Goal: Task Accomplishment & Management: Understand process/instructions

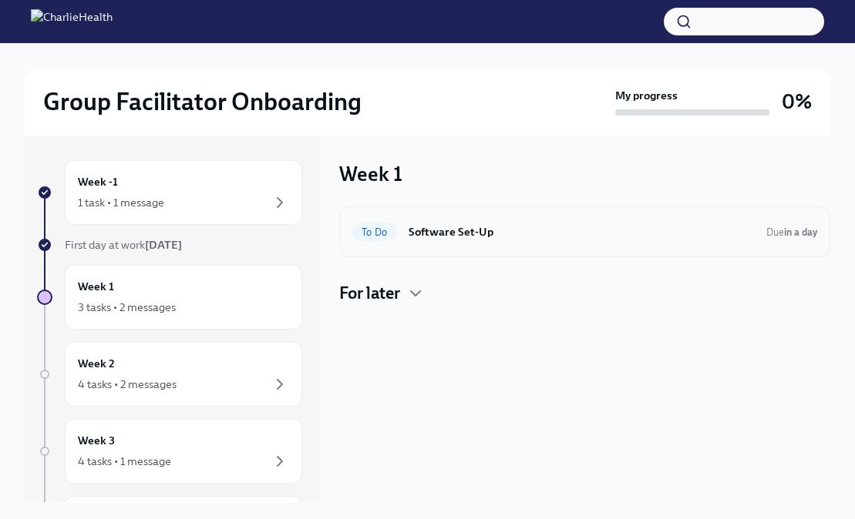
click at [583, 235] on h6 "Software Set-Up" at bounding box center [580, 231] width 345 height 17
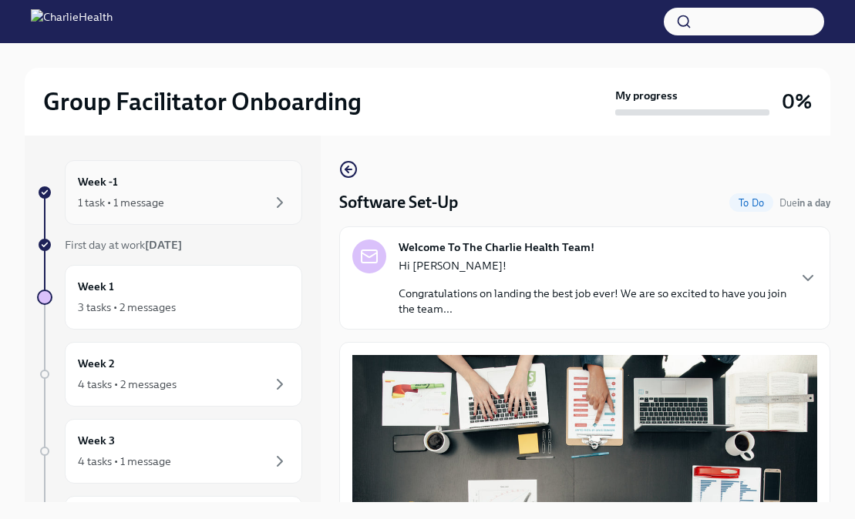
click at [221, 183] on div "Week -1 1 task • 1 message" at bounding box center [183, 192] width 211 height 39
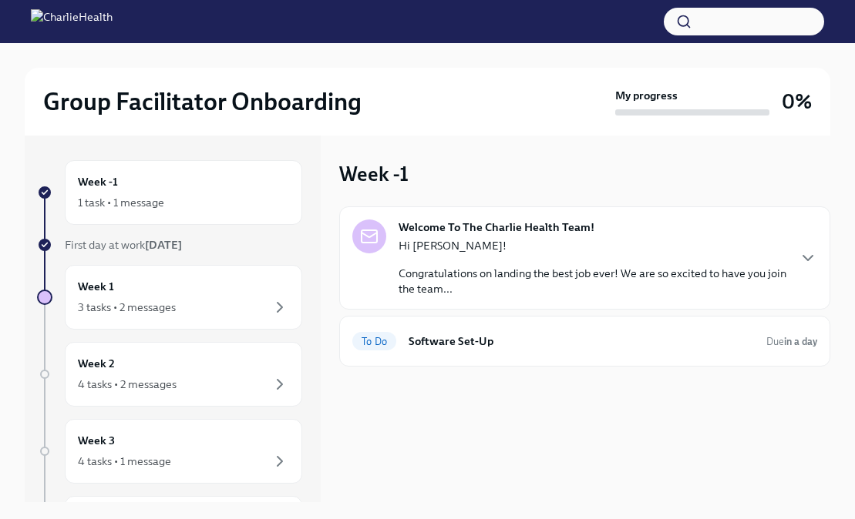
click at [521, 267] on p "Congratulations on landing the best job ever! We are so excited to have you joi…" at bounding box center [592, 281] width 388 height 31
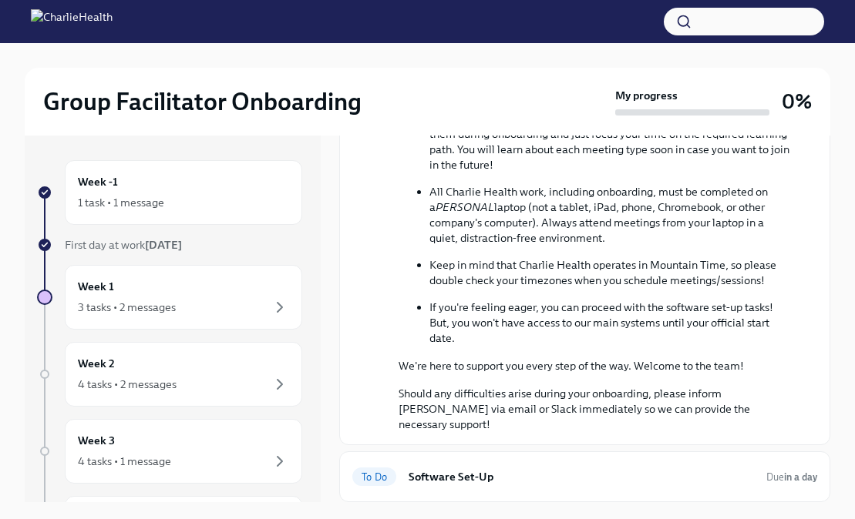
scroll to position [650, 0]
click at [191, 192] on div "Week -1 1 task • 1 message" at bounding box center [183, 192] width 211 height 39
click at [254, 311] on div "3 tasks • 2 messages" at bounding box center [183, 307] width 211 height 18
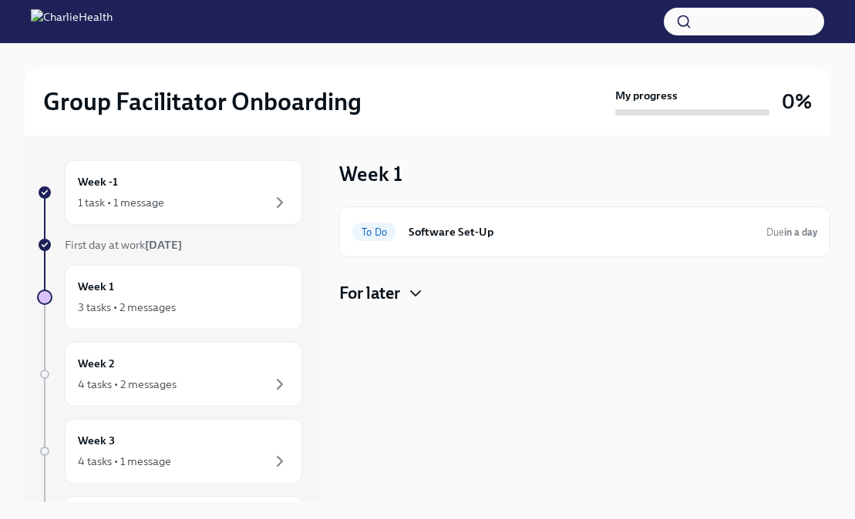
click at [407, 289] on icon "button" at bounding box center [415, 293] width 18 height 18
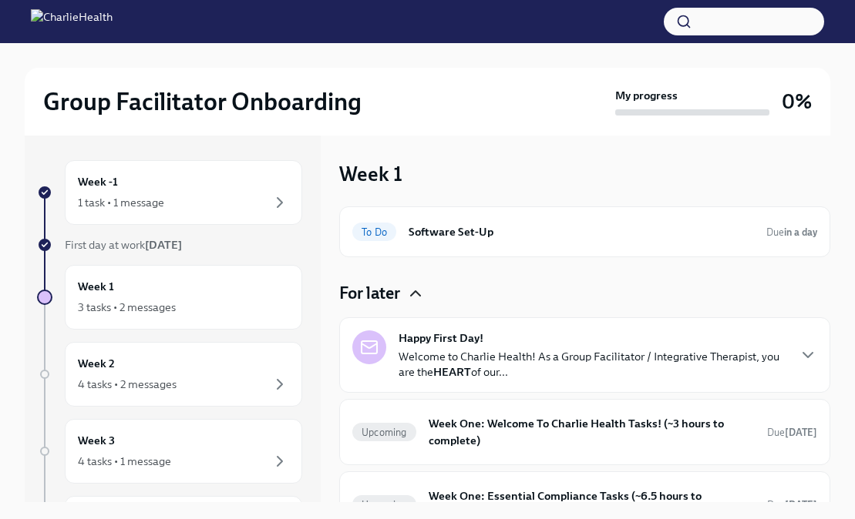
scroll to position [38, 0]
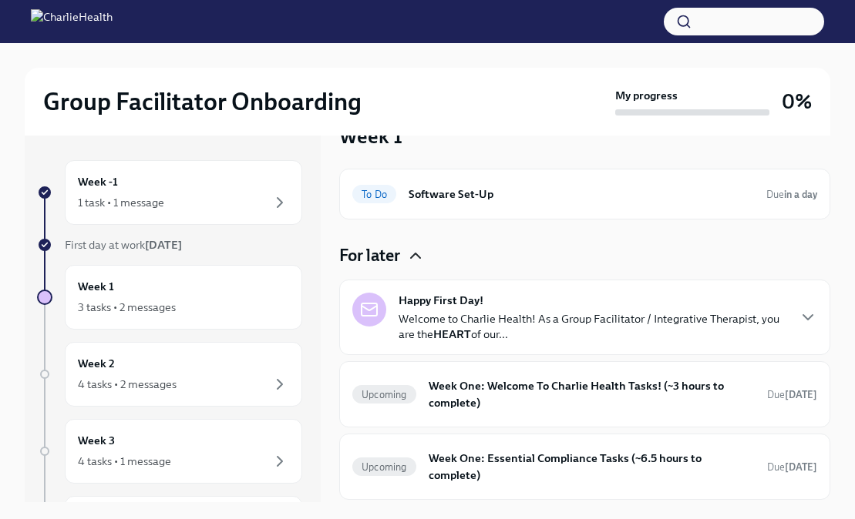
click at [570, 327] on p "Welcome to Charlie Health! As a Group Facilitator / Integrative Therapist, you …" at bounding box center [592, 326] width 388 height 31
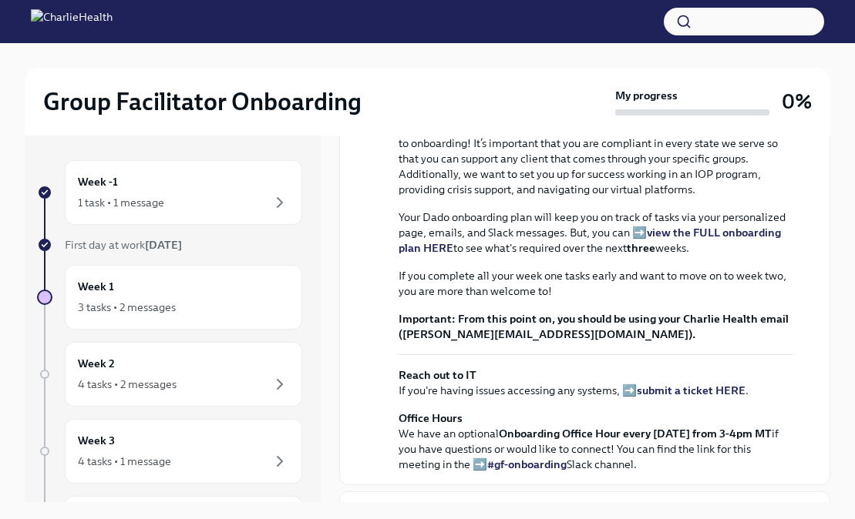
scroll to position [351, 0]
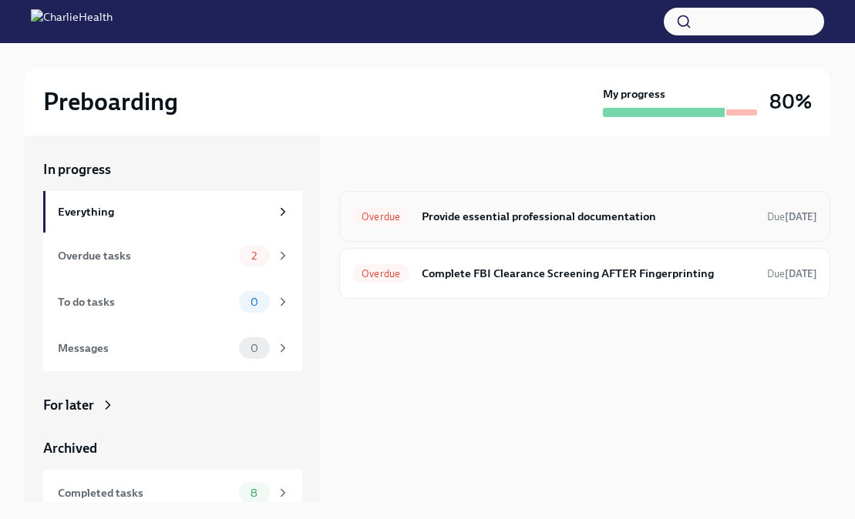
click at [519, 221] on h6 "Provide essential professional documentation" at bounding box center [588, 216] width 333 height 17
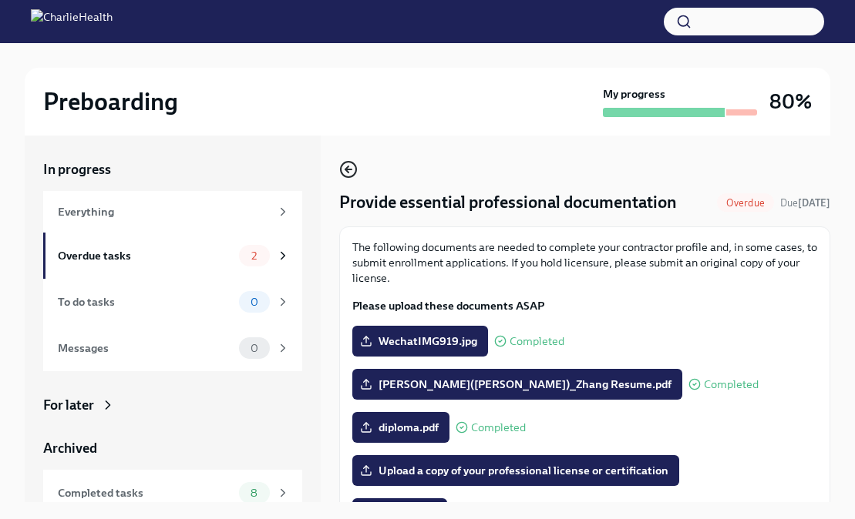
click at [349, 170] on icon "button" at bounding box center [348, 169] width 18 height 18
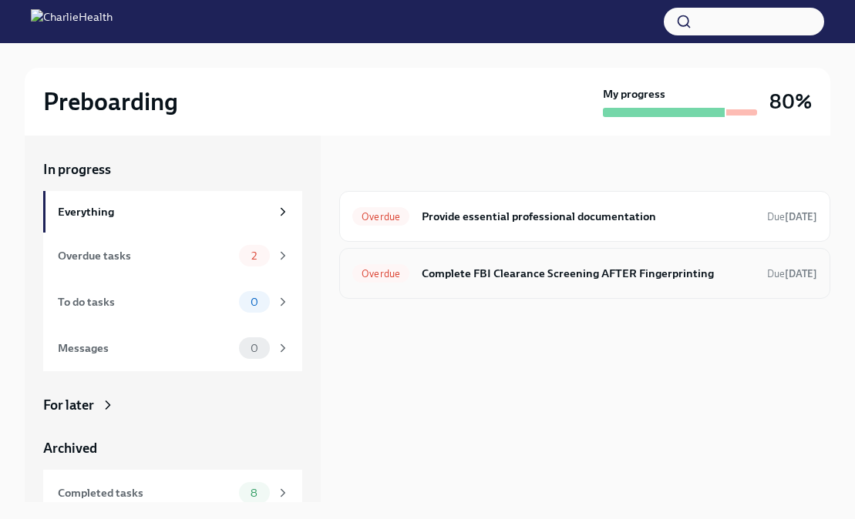
click at [485, 294] on div "Overdue Complete FBI Clearance Screening AFTER Fingerprinting Due [DATE]" at bounding box center [584, 273] width 491 height 51
click at [488, 275] on h6 "Complete FBI Clearance Screening AFTER Fingerprinting" at bounding box center [588, 273] width 333 height 17
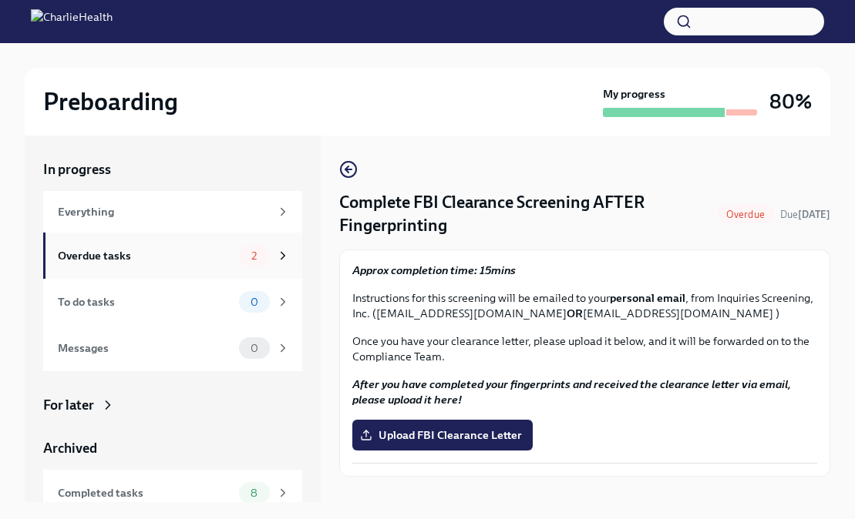
click at [226, 257] on div "Overdue tasks" at bounding box center [145, 255] width 175 height 17
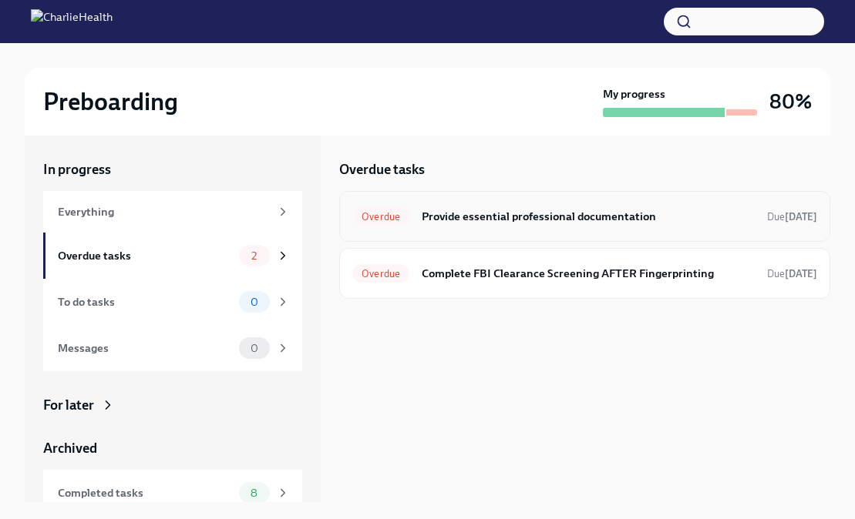
click at [584, 204] on div "Overdue Provide essential professional documentation Due [DATE]" at bounding box center [584, 216] width 465 height 25
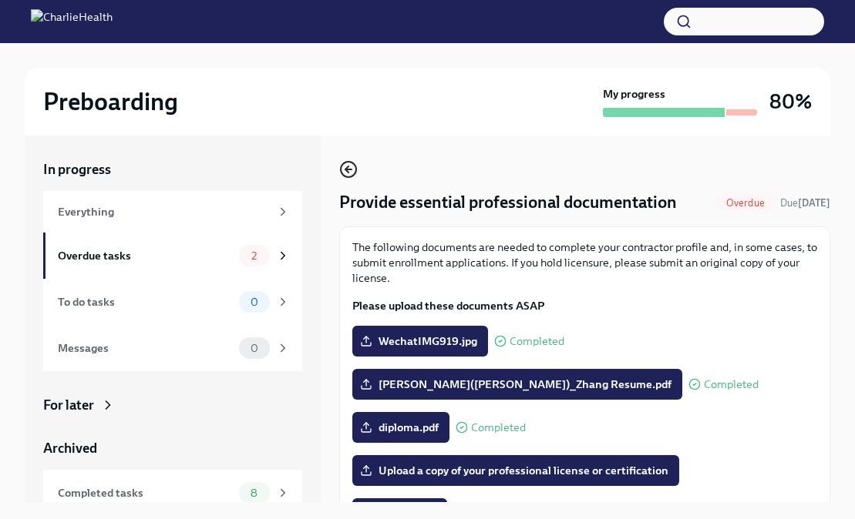
click at [352, 171] on icon "button" at bounding box center [348, 169] width 18 height 18
